Goal: Information Seeking & Learning: Learn about a topic

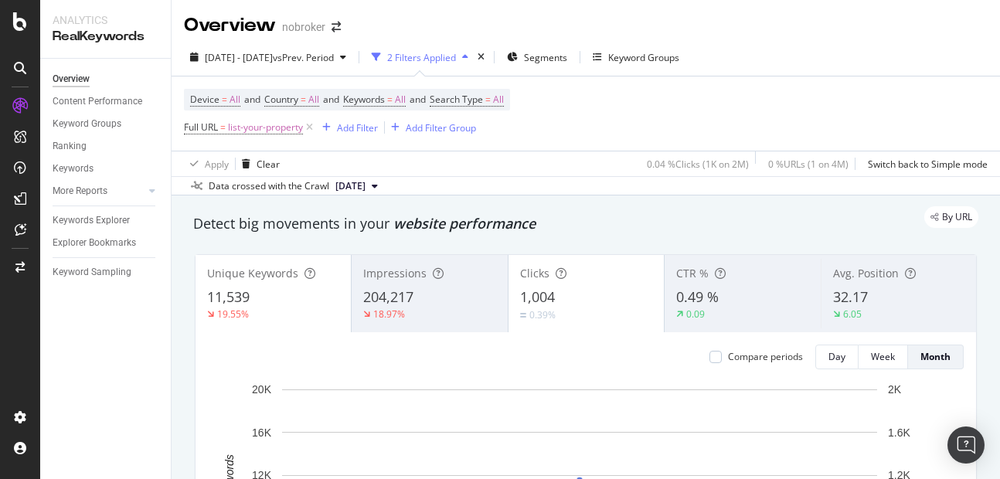
click at [598, 160] on div "Apply Clear 0.04 % Clicks ( 1K on 2M ) 0 % URLs ( 1 on 4M ) Switch back to Simp…" at bounding box center [586, 164] width 828 height 26
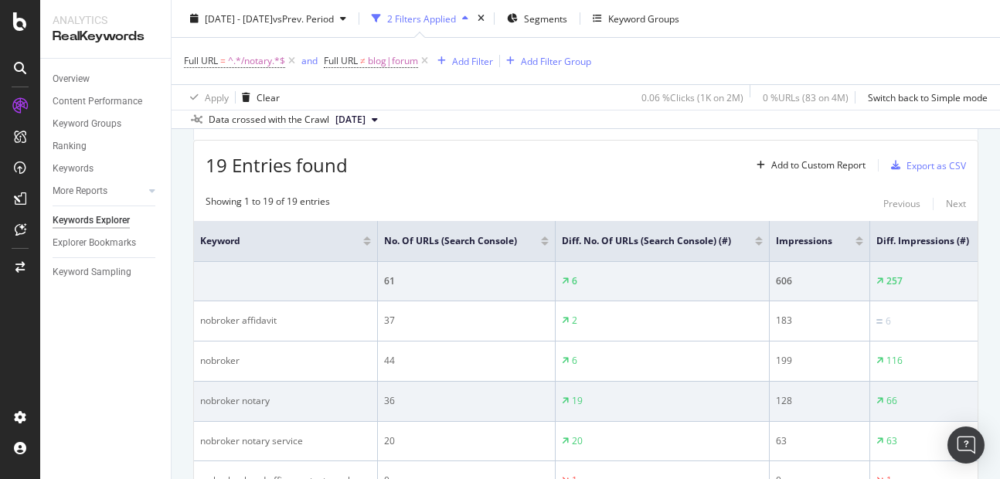
scroll to position [168, 0]
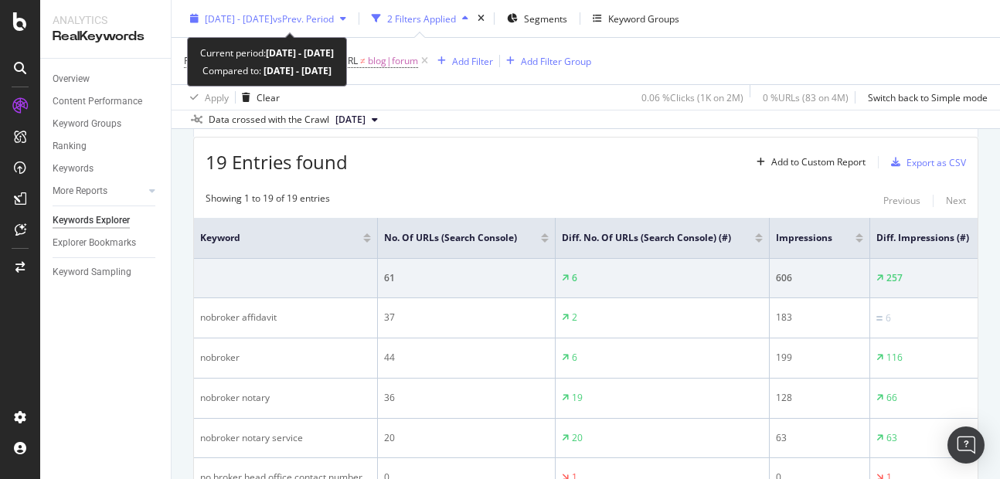
click at [266, 14] on span "[DATE] - [DATE]" at bounding box center [239, 18] width 68 height 13
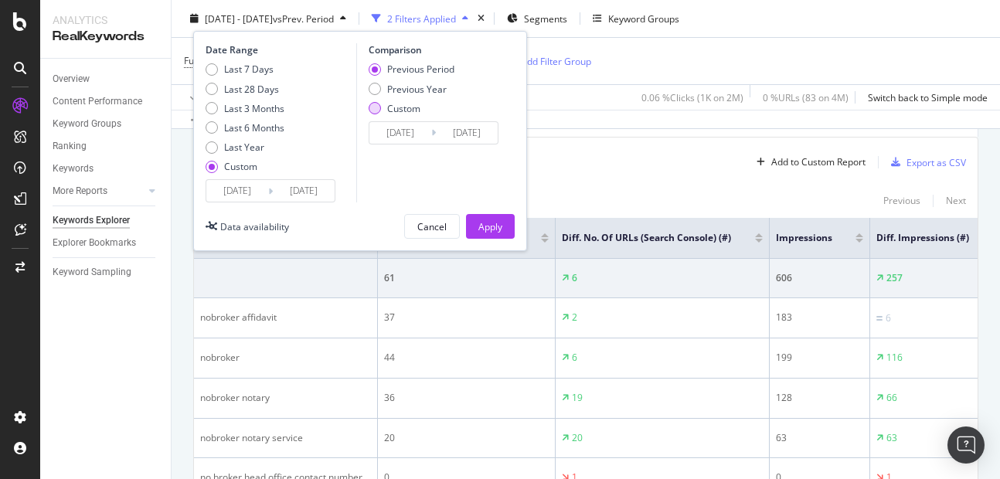
click at [377, 109] on div "Custom" at bounding box center [375, 108] width 12 height 12
click at [407, 133] on input "2025/08/19" at bounding box center [400, 133] width 62 height 22
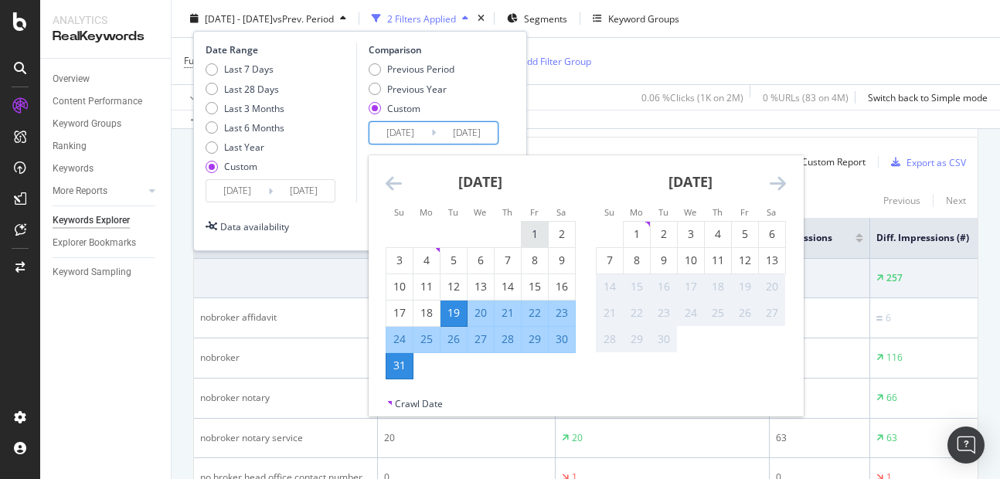
click at [536, 236] on div "1" at bounding box center [535, 233] width 26 height 15
type input "2025/08/01"
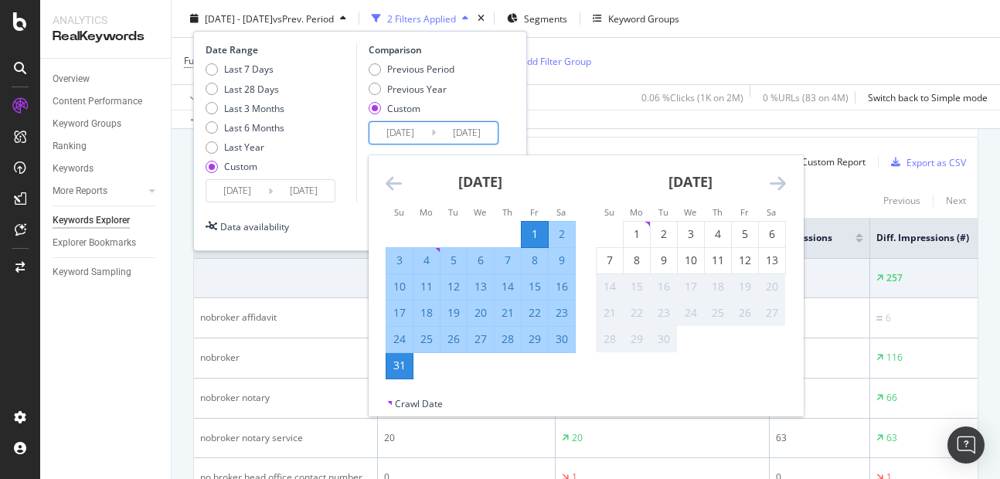
click at [475, 293] on div "13" at bounding box center [481, 286] width 26 height 15
type input "2025/08/13"
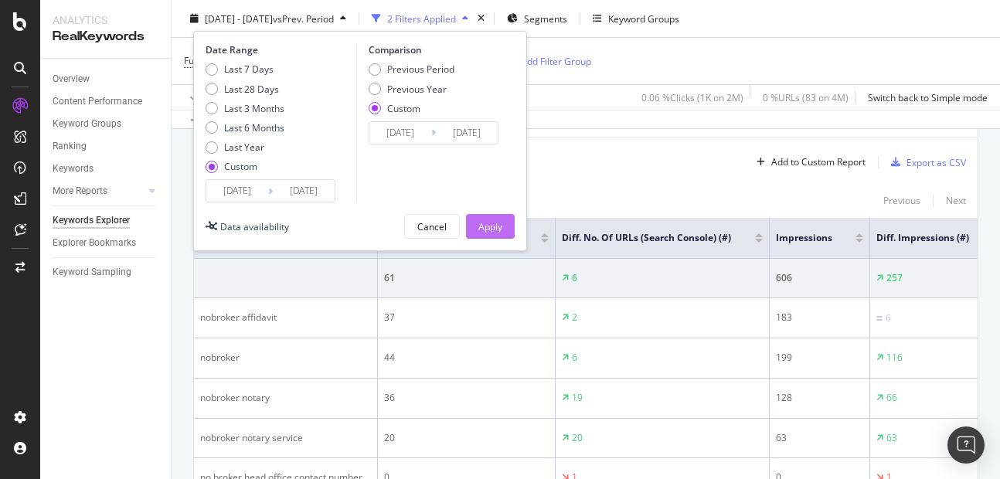
click at [495, 220] on div "Apply" at bounding box center [490, 225] width 24 height 13
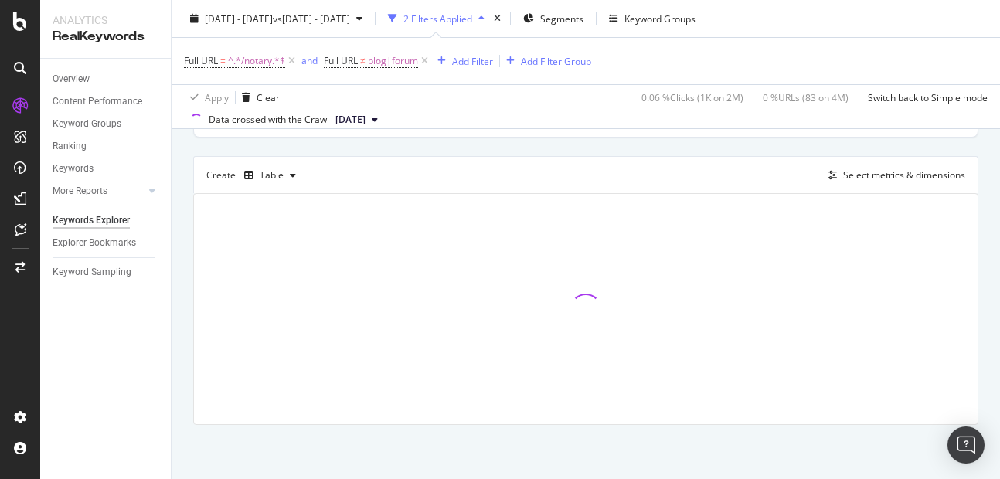
scroll to position [112, 0]
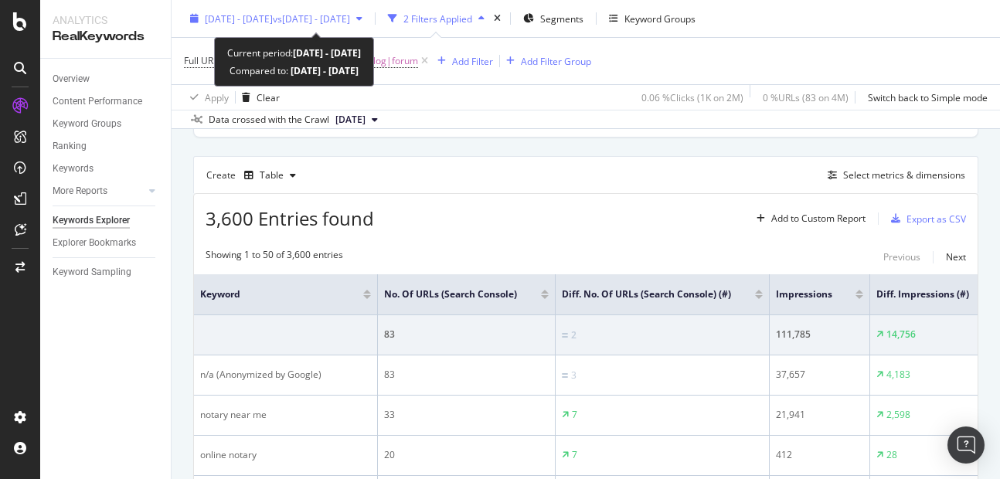
click at [235, 14] on span "[DATE] - [DATE]" at bounding box center [239, 18] width 68 height 13
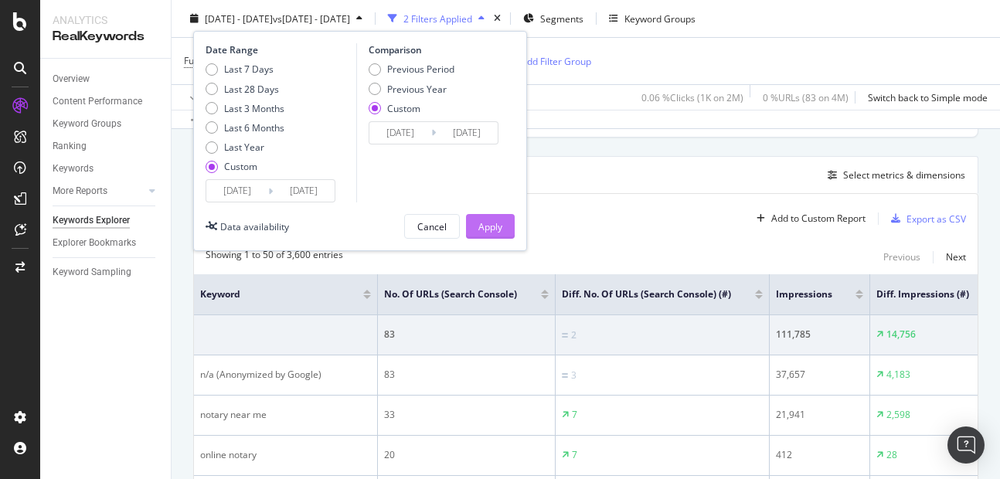
click at [476, 226] on button "Apply" at bounding box center [490, 226] width 49 height 25
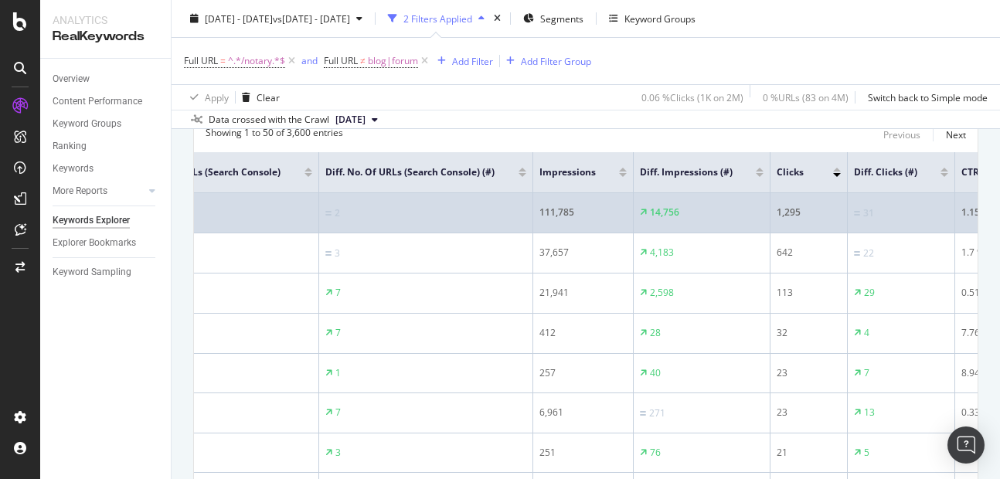
scroll to position [0, 226]
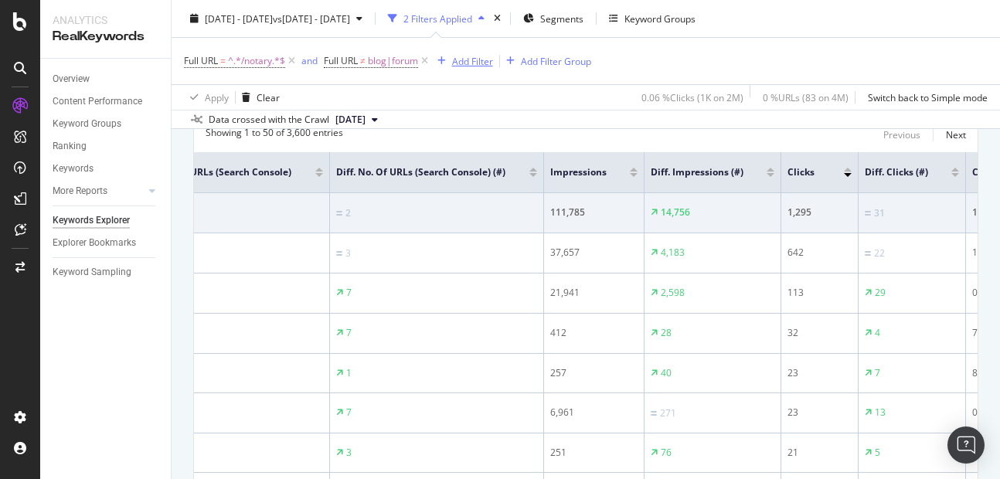
click at [471, 66] on div "Add Filter" at bounding box center [472, 60] width 41 height 13
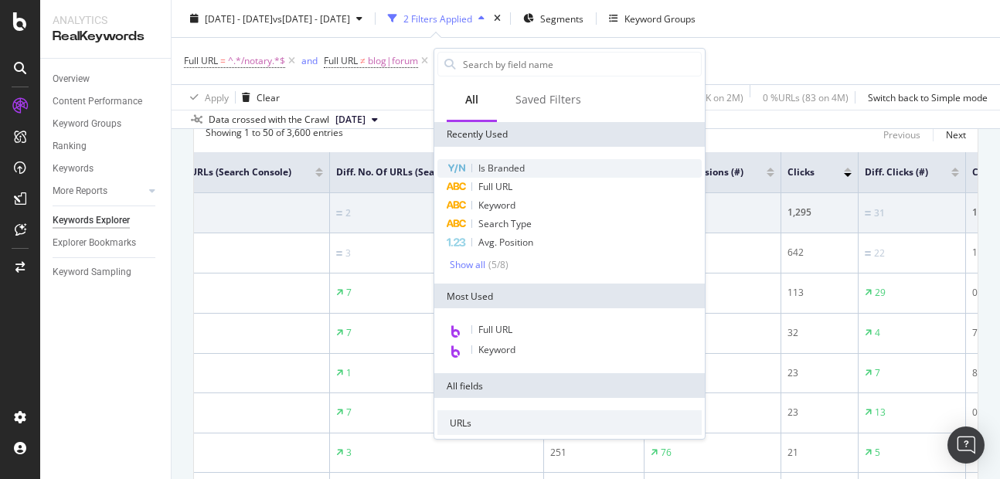
click at [499, 166] on span "Is Branded" at bounding box center [501, 168] width 46 height 13
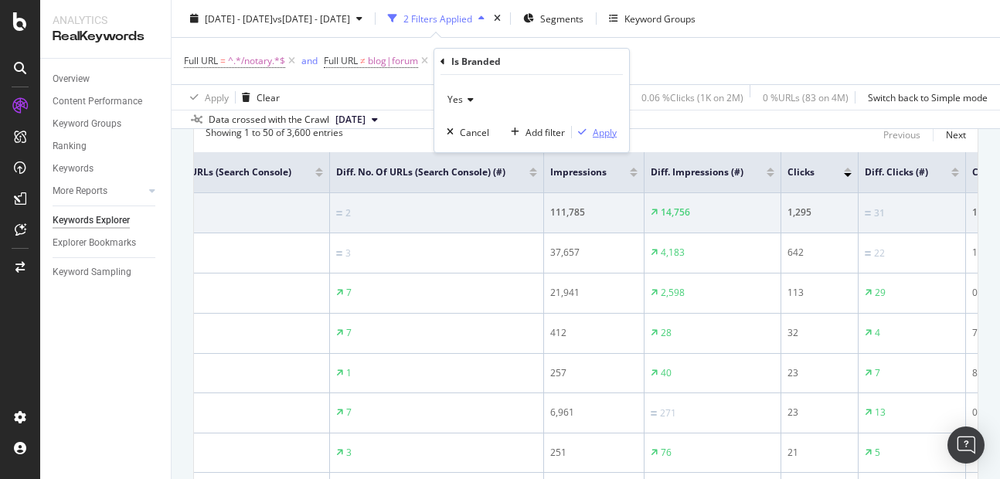
click at [610, 130] on div "Apply" at bounding box center [605, 132] width 24 height 13
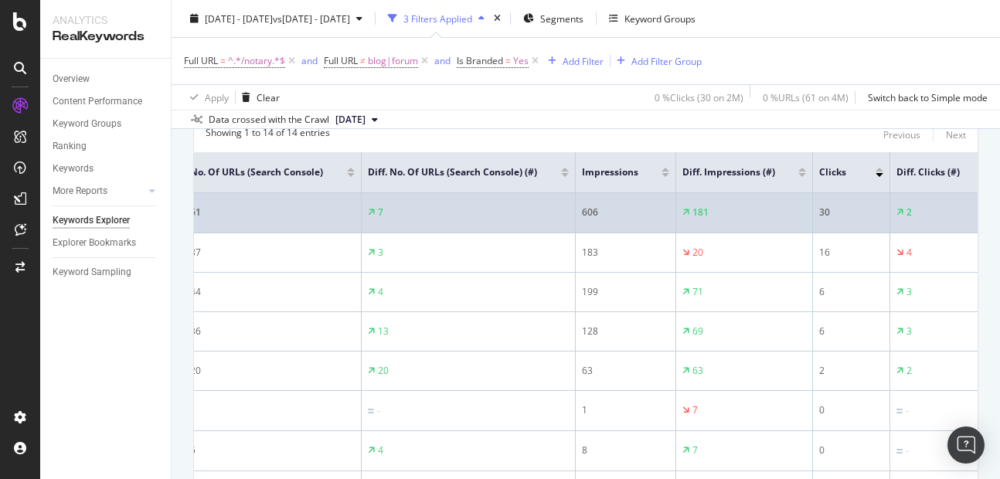
scroll to position [0, 185]
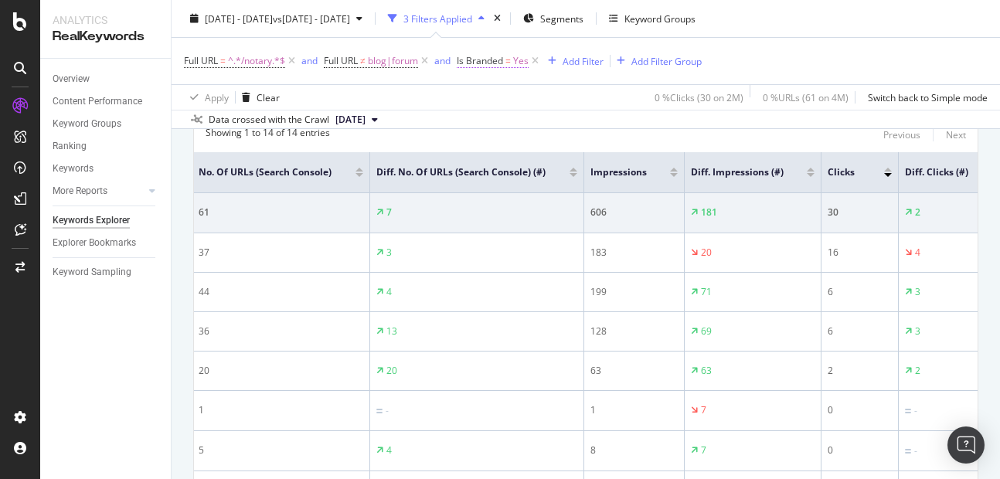
click at [521, 52] on span "Yes" at bounding box center [520, 61] width 15 height 22
click at [485, 99] on span "Yes" at bounding box center [481, 96] width 15 height 13
click at [486, 145] on span "No" at bounding box center [487, 149] width 12 height 13
click at [632, 130] on div "Apply" at bounding box center [631, 130] width 24 height 13
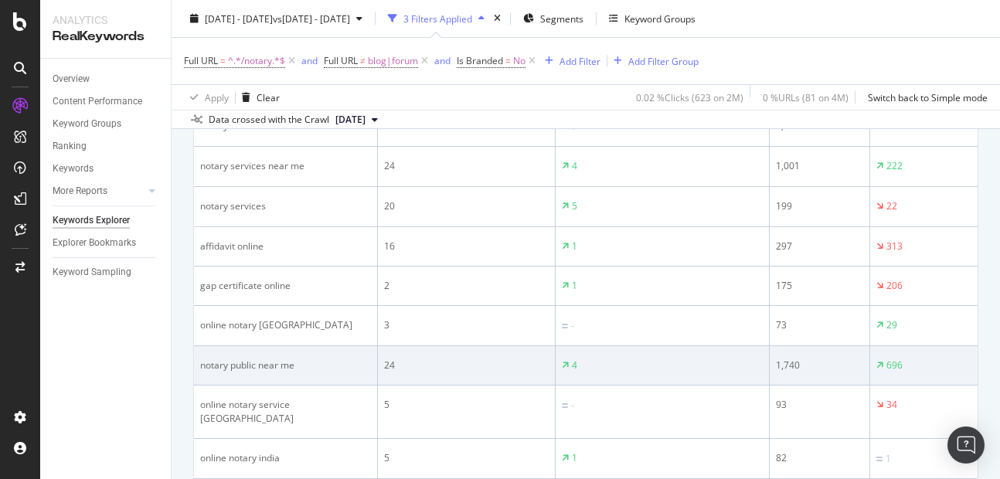
scroll to position [259, 0]
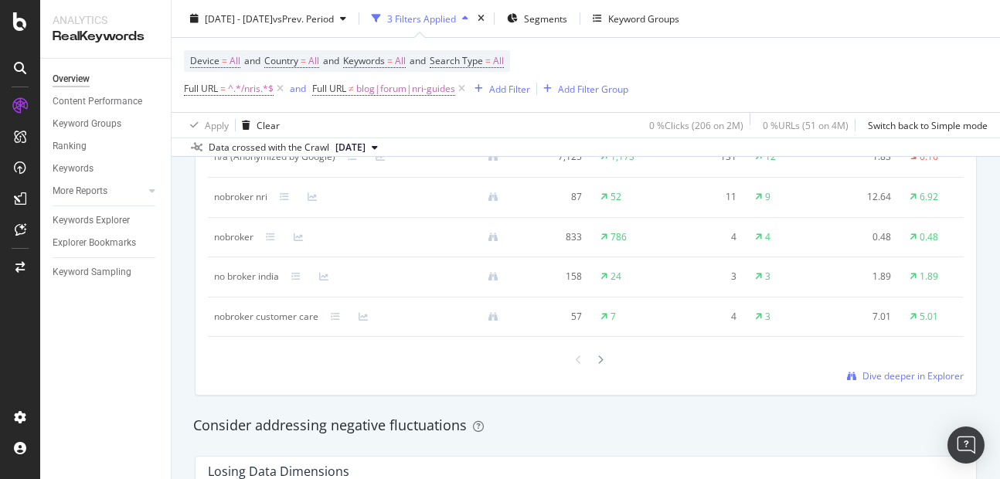
scroll to position [1515, 0]
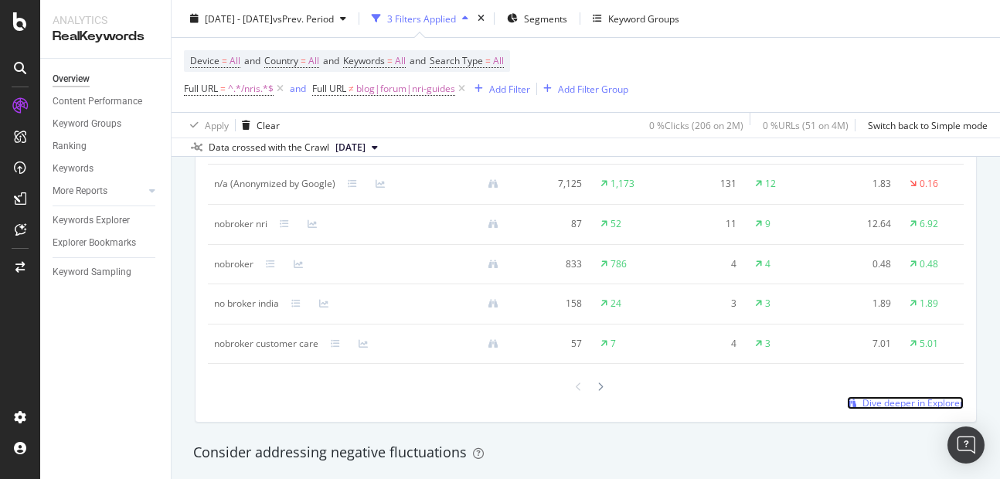
click at [883, 410] on span "Dive deeper in Explorer" at bounding box center [912, 402] width 101 height 13
